Goal: Task Accomplishment & Management: Manage account settings

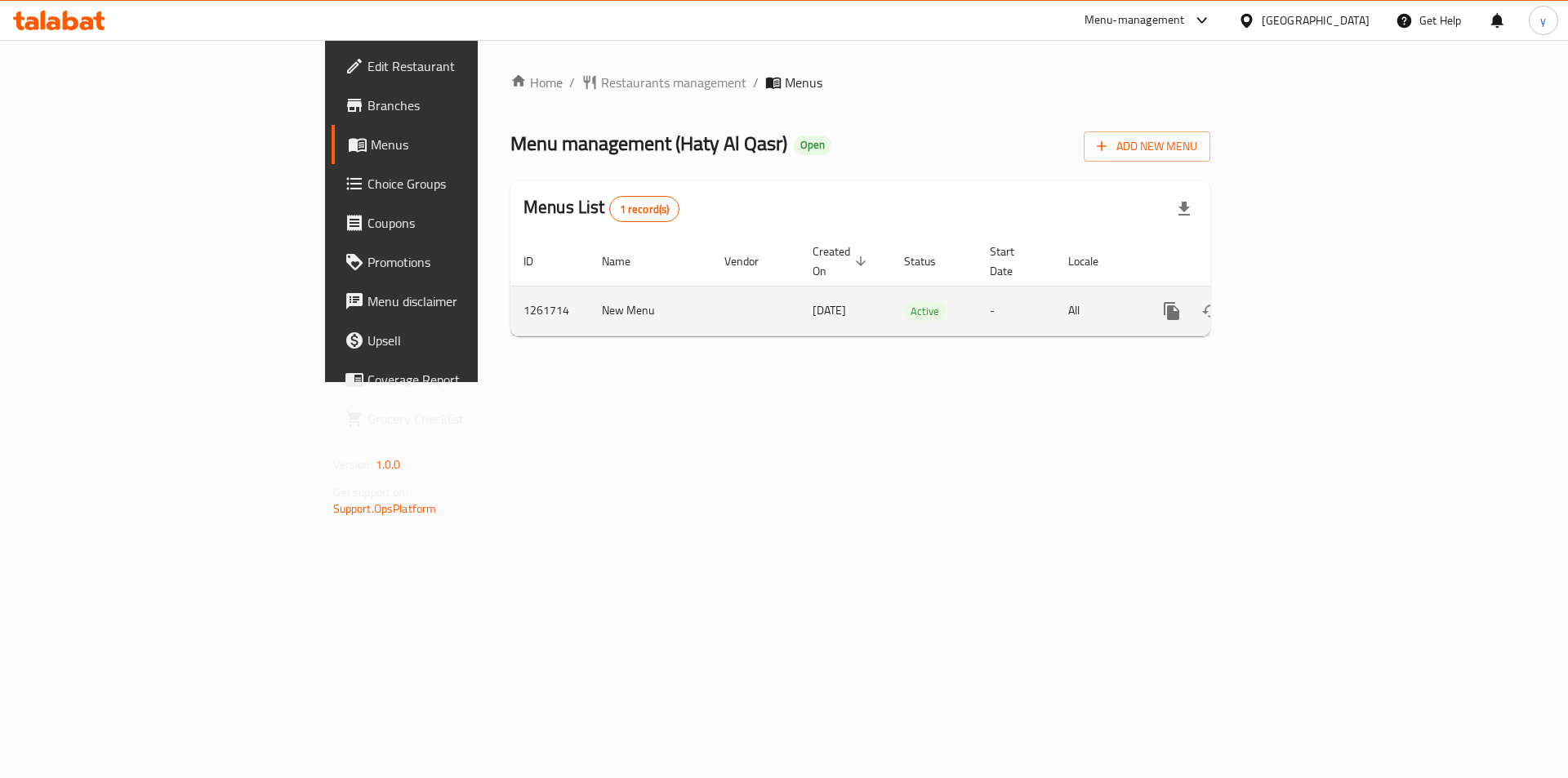
click at [1299, 301] on icon "enhanced table" at bounding box center [1289, 310] width 20 height 20
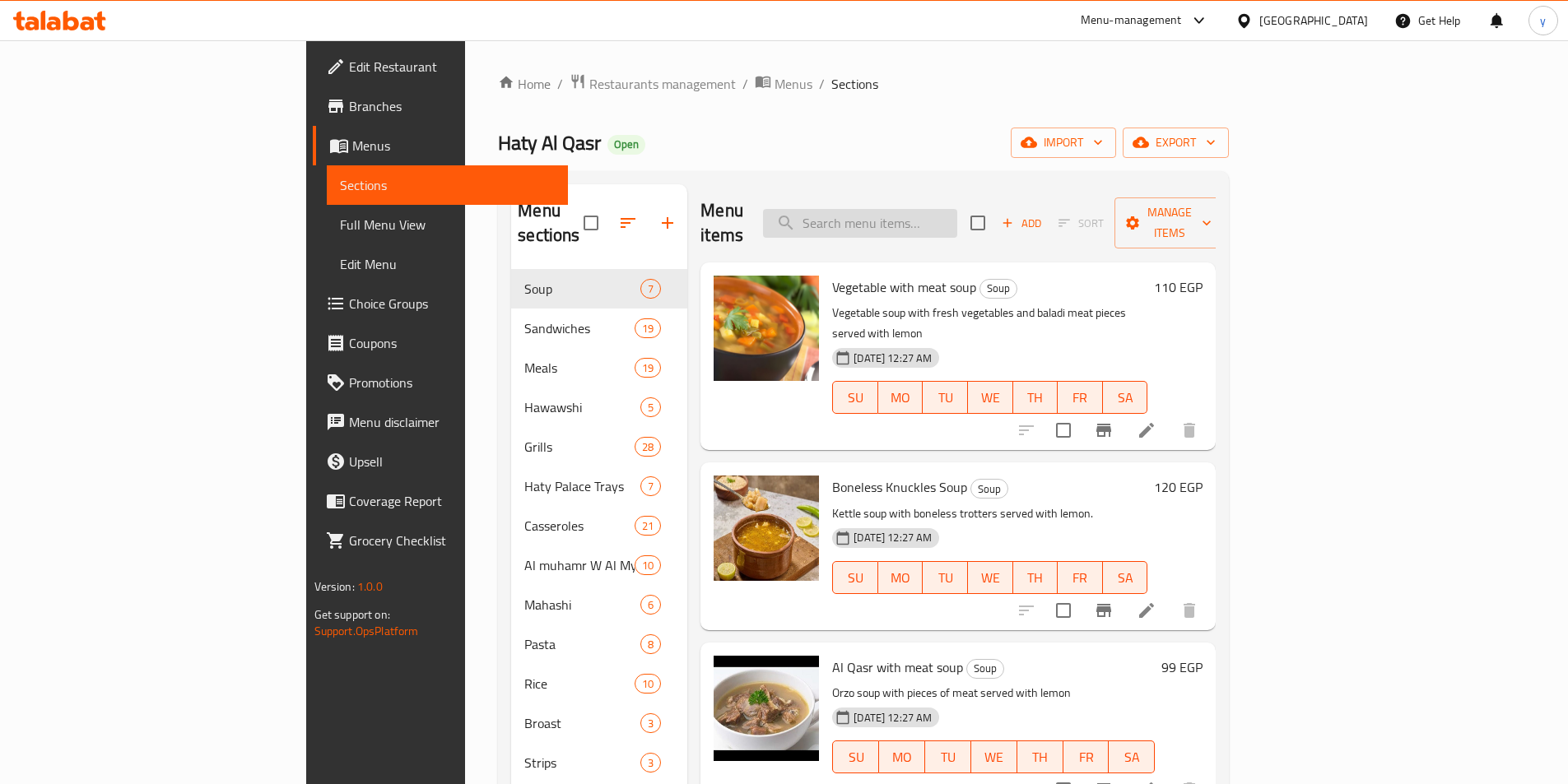
click at [958, 209] on input "search" at bounding box center [859, 223] width 194 height 28
paste input "Alexandrian liver"
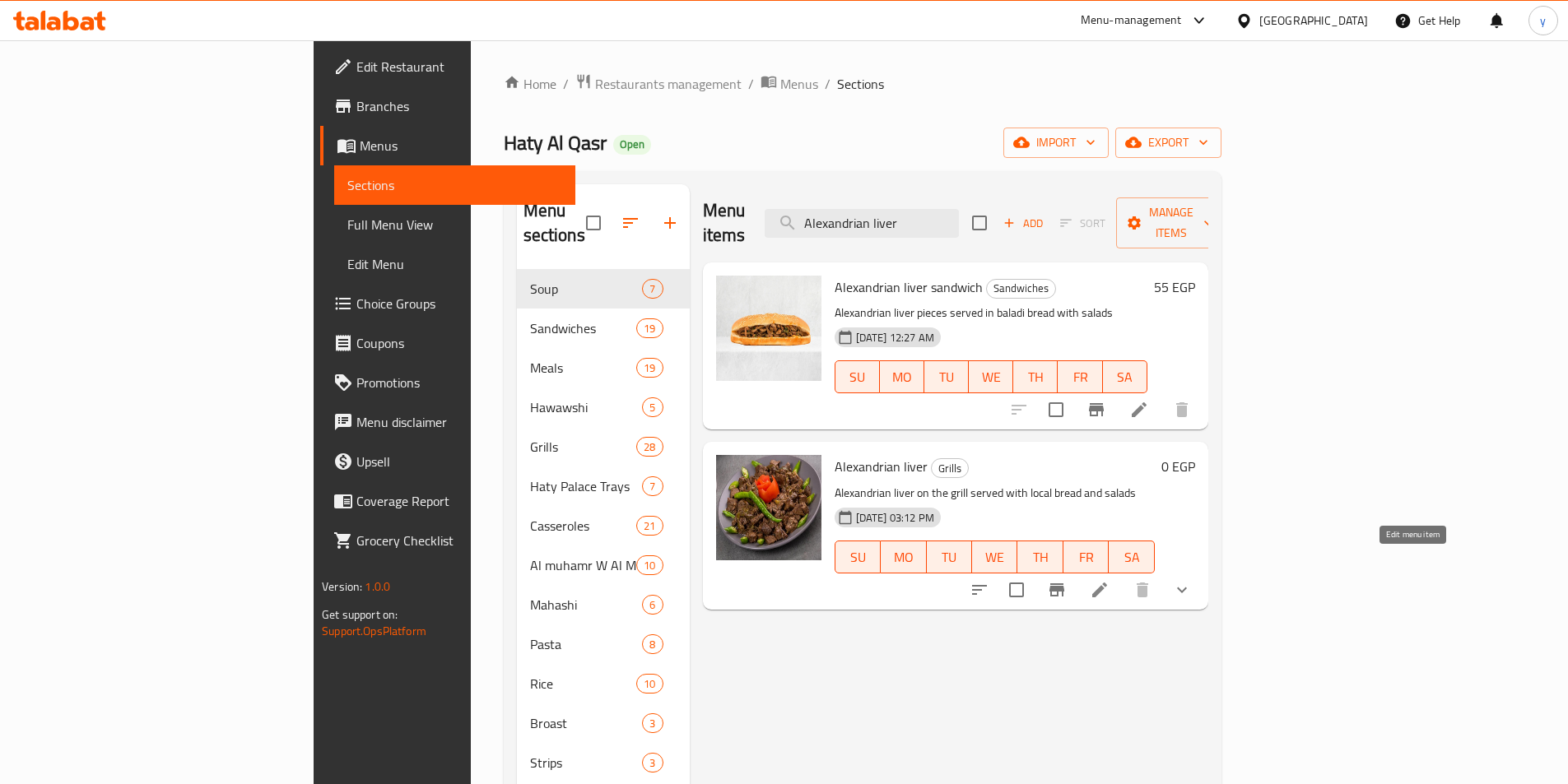
type input "Alexandrian liver"
click at [1109, 580] on icon at bounding box center [1099, 589] width 20 height 20
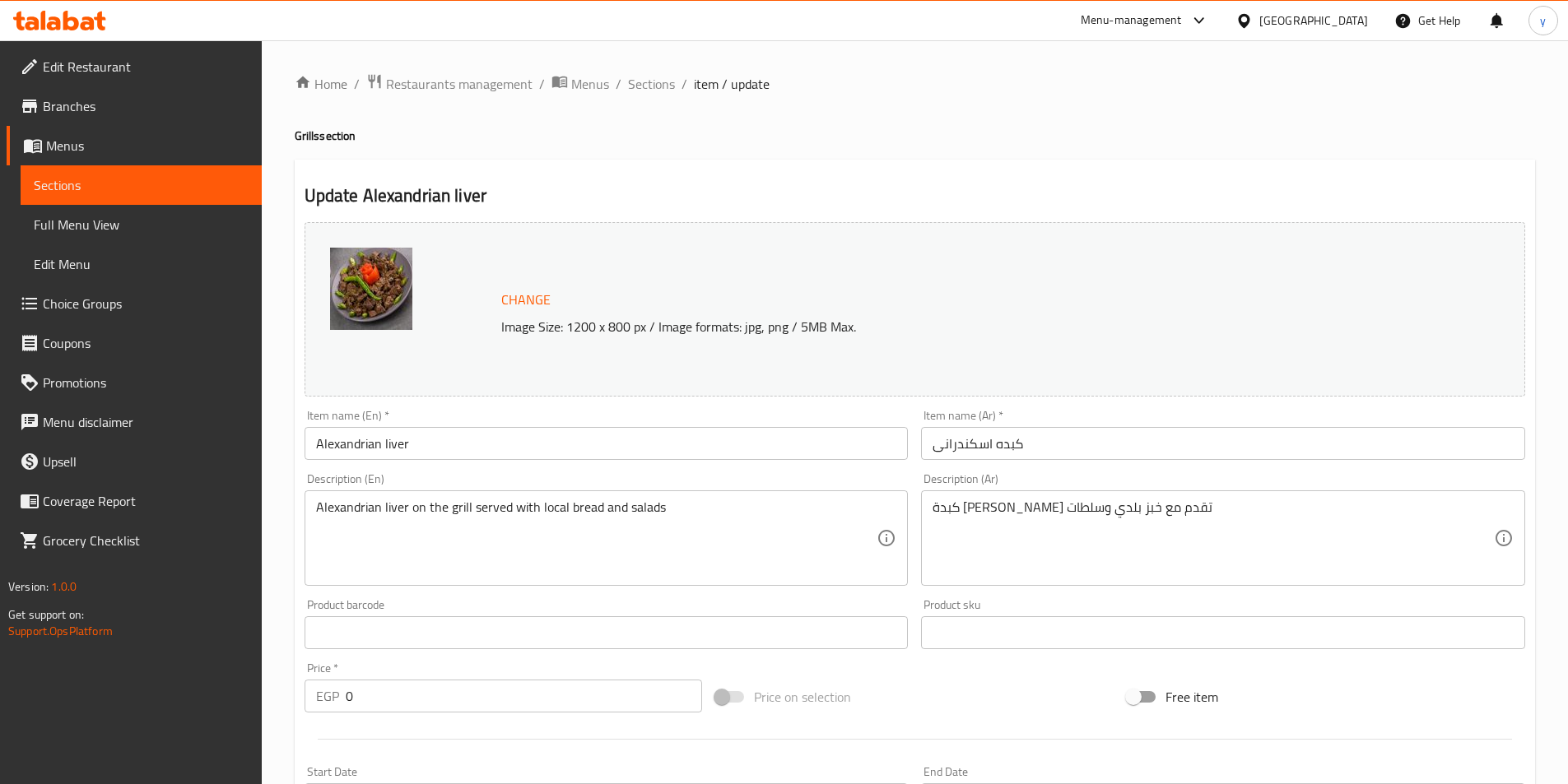
click at [588, 143] on h4 "Grills section" at bounding box center [915, 135] width 1240 height 16
click at [433, 87] on span "Restaurants management" at bounding box center [459, 84] width 147 height 20
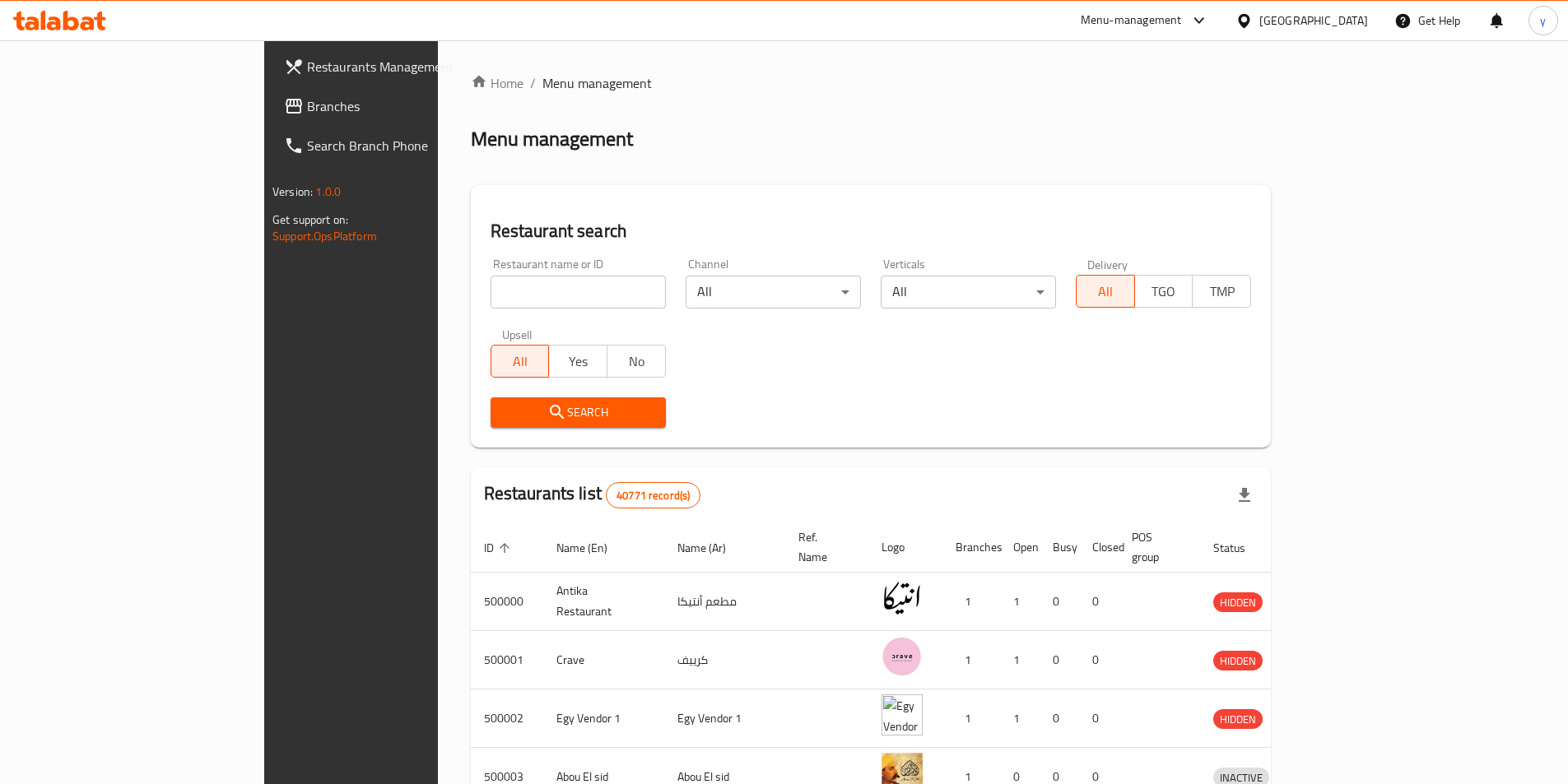
click at [307, 109] on span "Branches" at bounding box center [409, 106] width 206 height 20
